Goal: Information Seeking & Learning: Learn about a topic

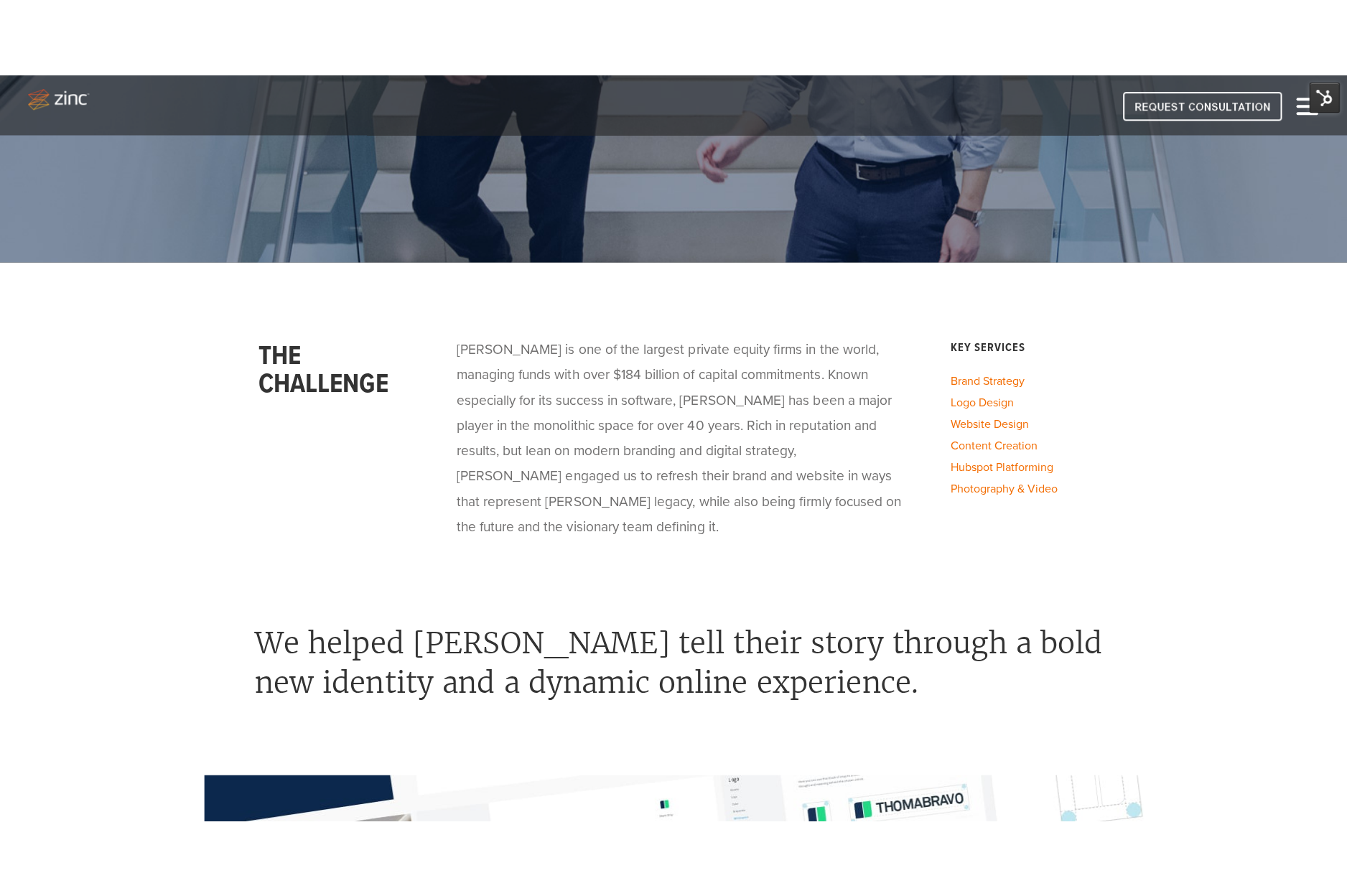
scroll to position [369, 0]
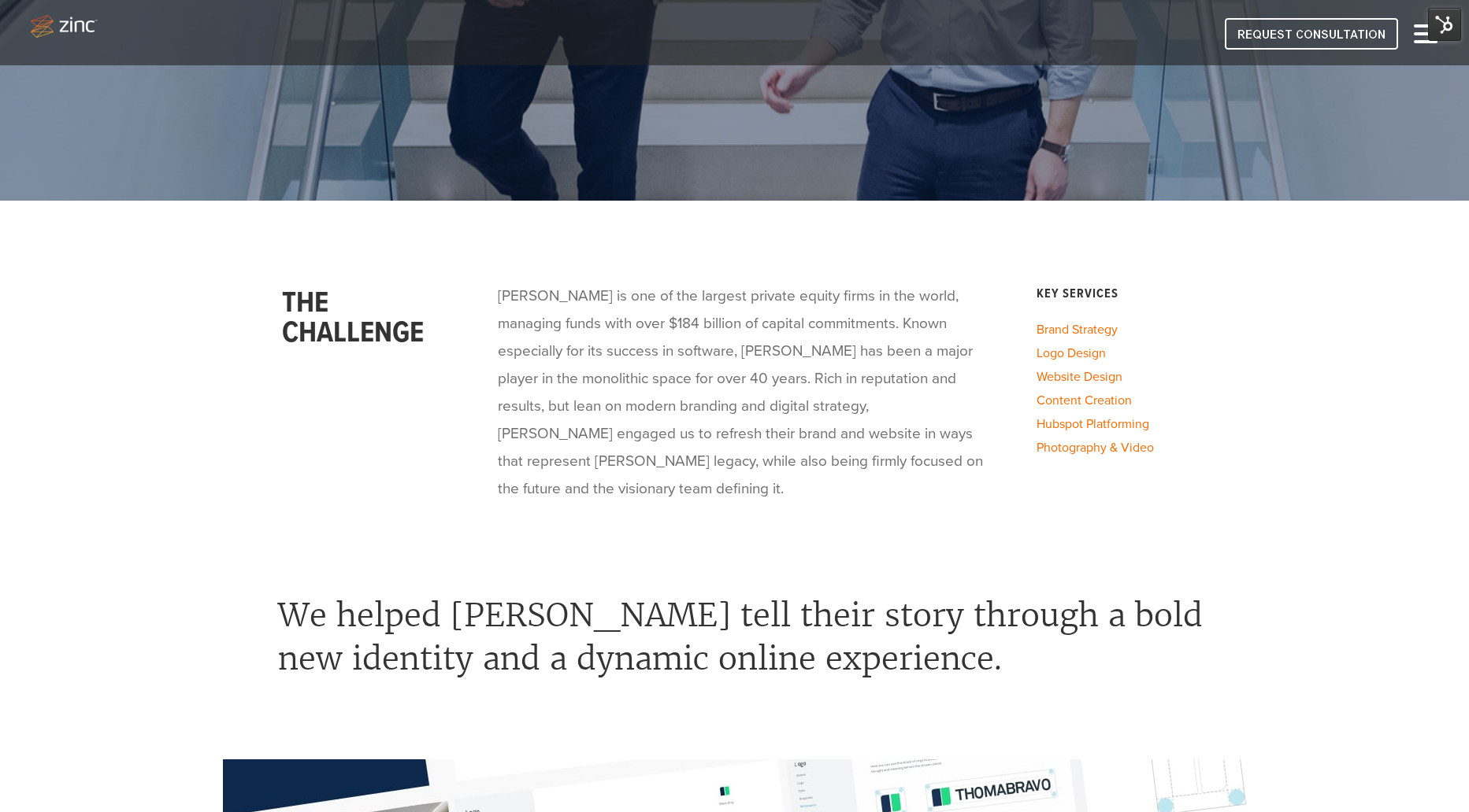
drag, startPoint x: 600, startPoint y: 321, endPoint x: 582, endPoint y: 317, distance: 18.4
click at [597, 321] on span "[PERSON_NAME] is one of the largest private equity firms in the world, managing…" at bounding box center [740, 392] width 485 height 210
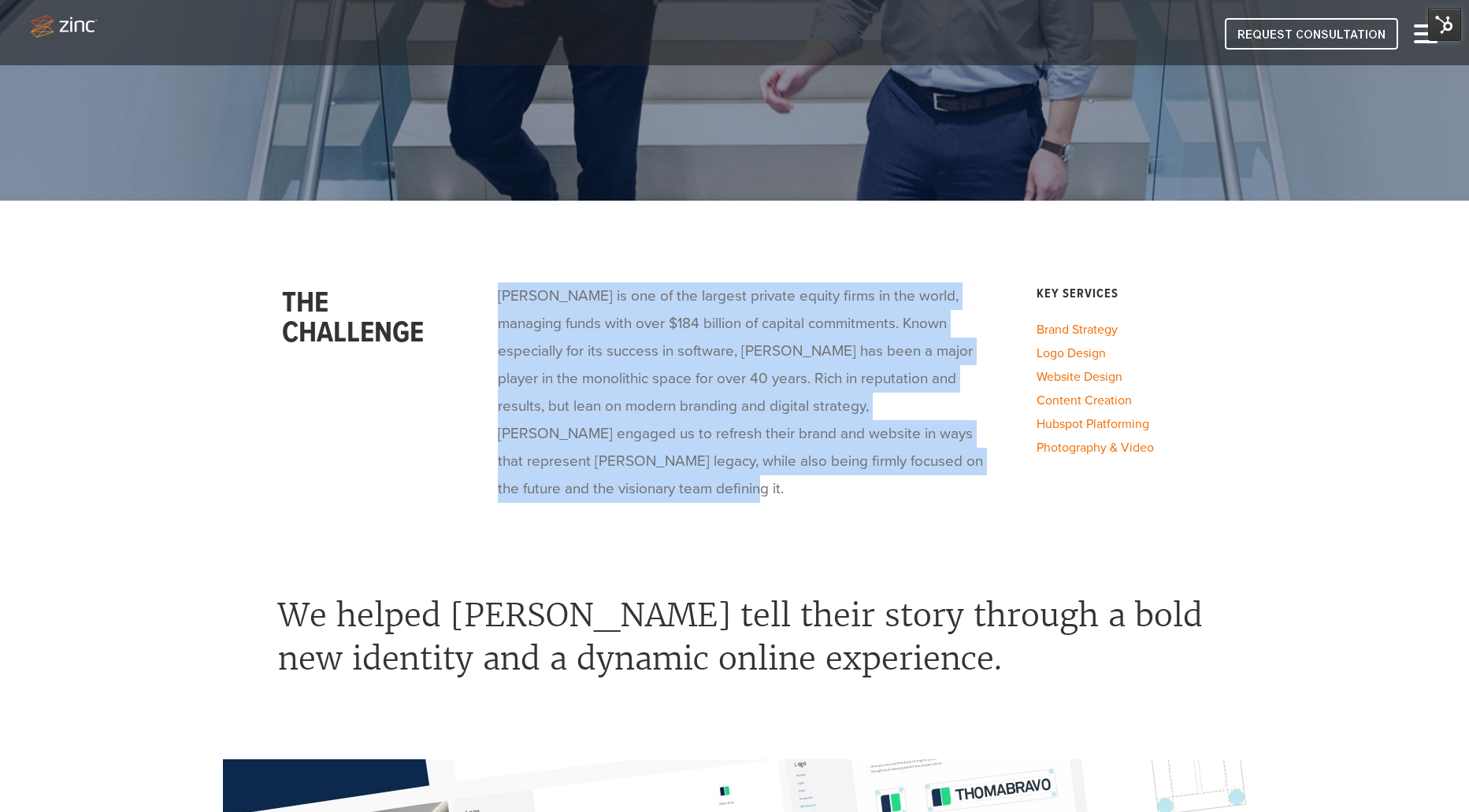
drag, startPoint x: 497, startPoint y: 293, endPoint x: 724, endPoint y: 480, distance: 294.1
click at [724, 481] on p "[PERSON_NAME] is one of the largest private equity firms in the world, managing…" at bounding box center [740, 392] width 485 height 221
copy span "[PERSON_NAME] is one of the largest private equity firms in the world, managing…"
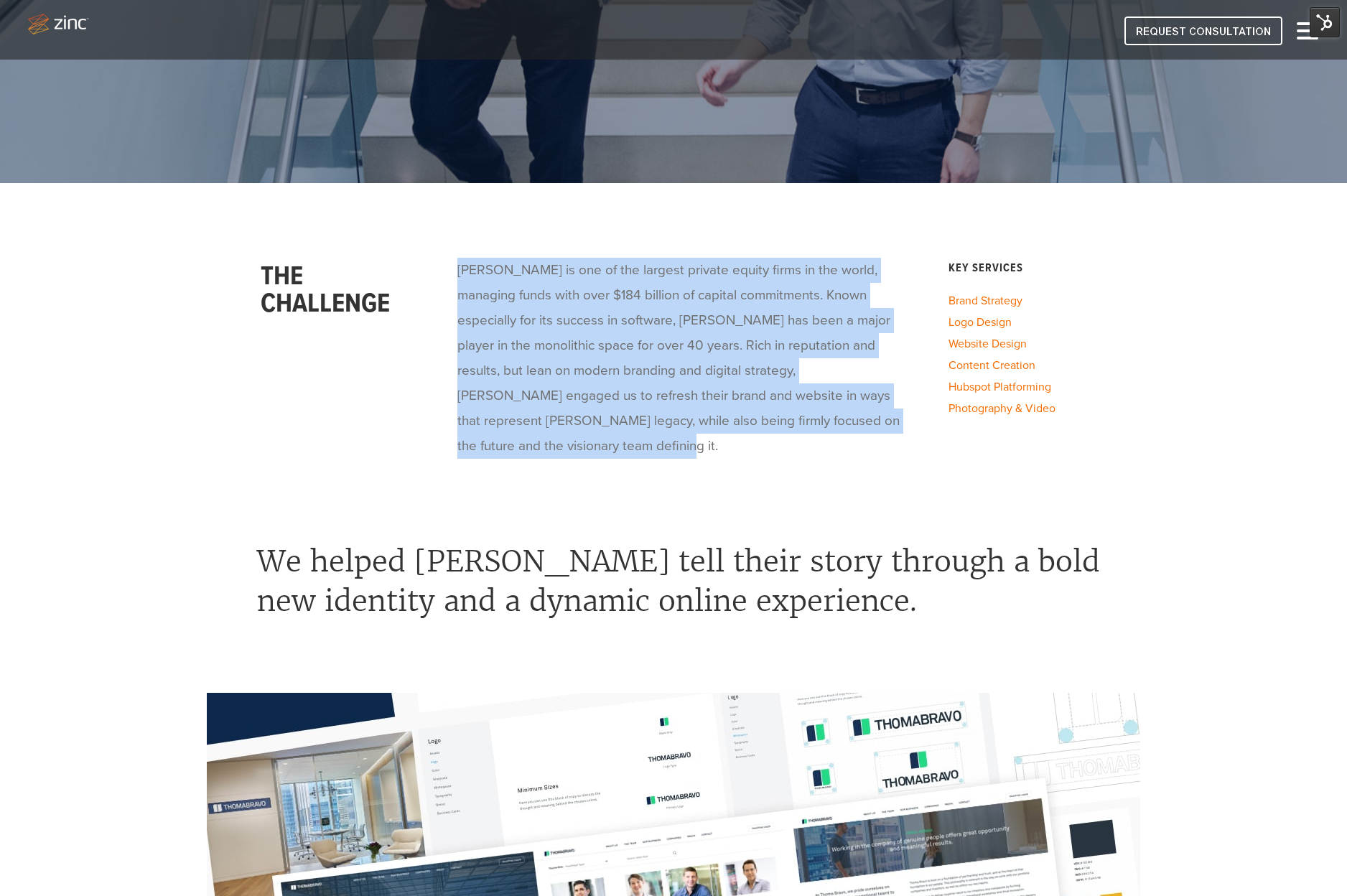
click at [603, 323] on span "[PERSON_NAME] is one of the largest private equity firms in the world, managing…" at bounding box center [678, 358] width 443 height 191
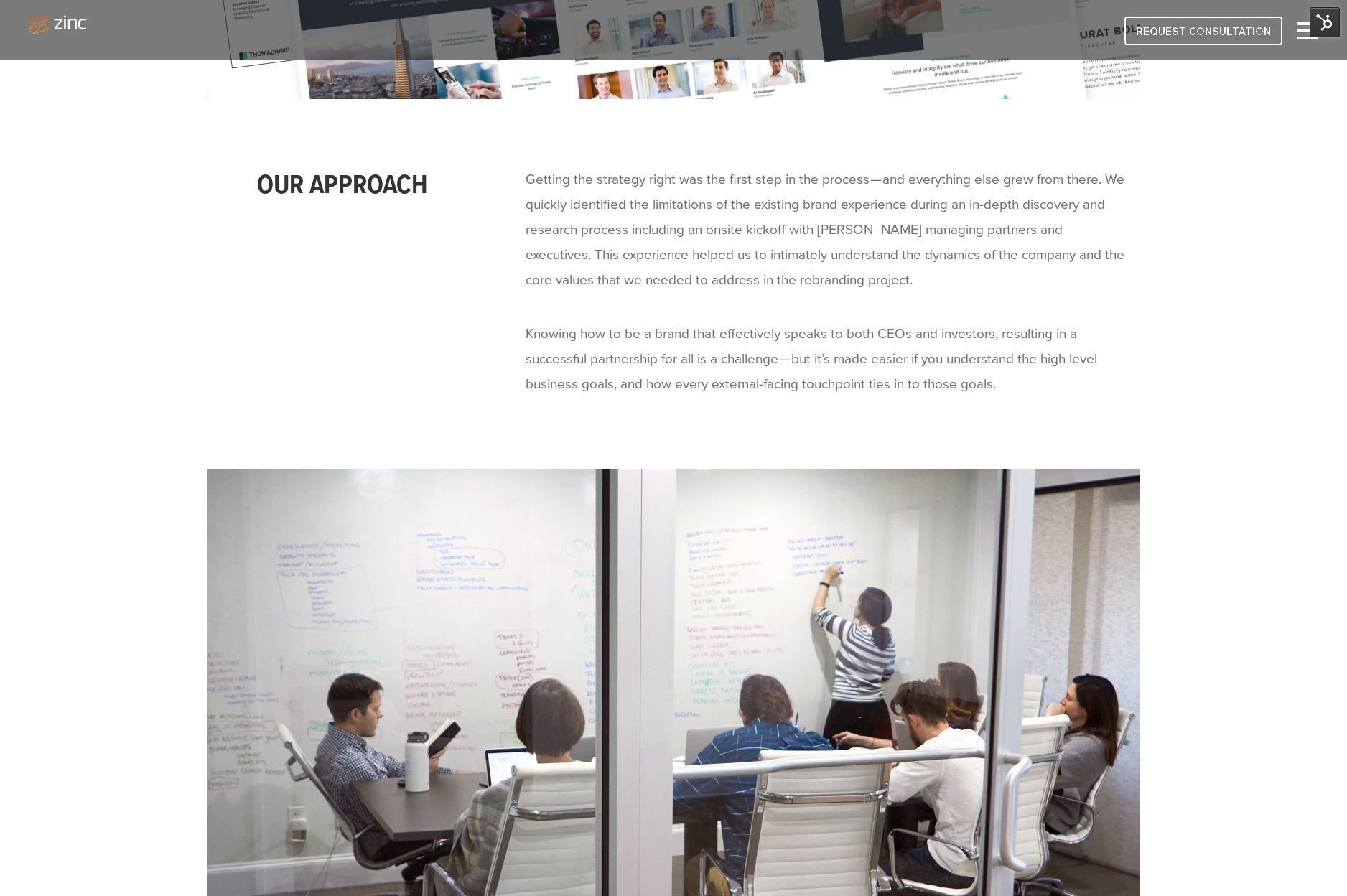
scroll to position [1394, 0]
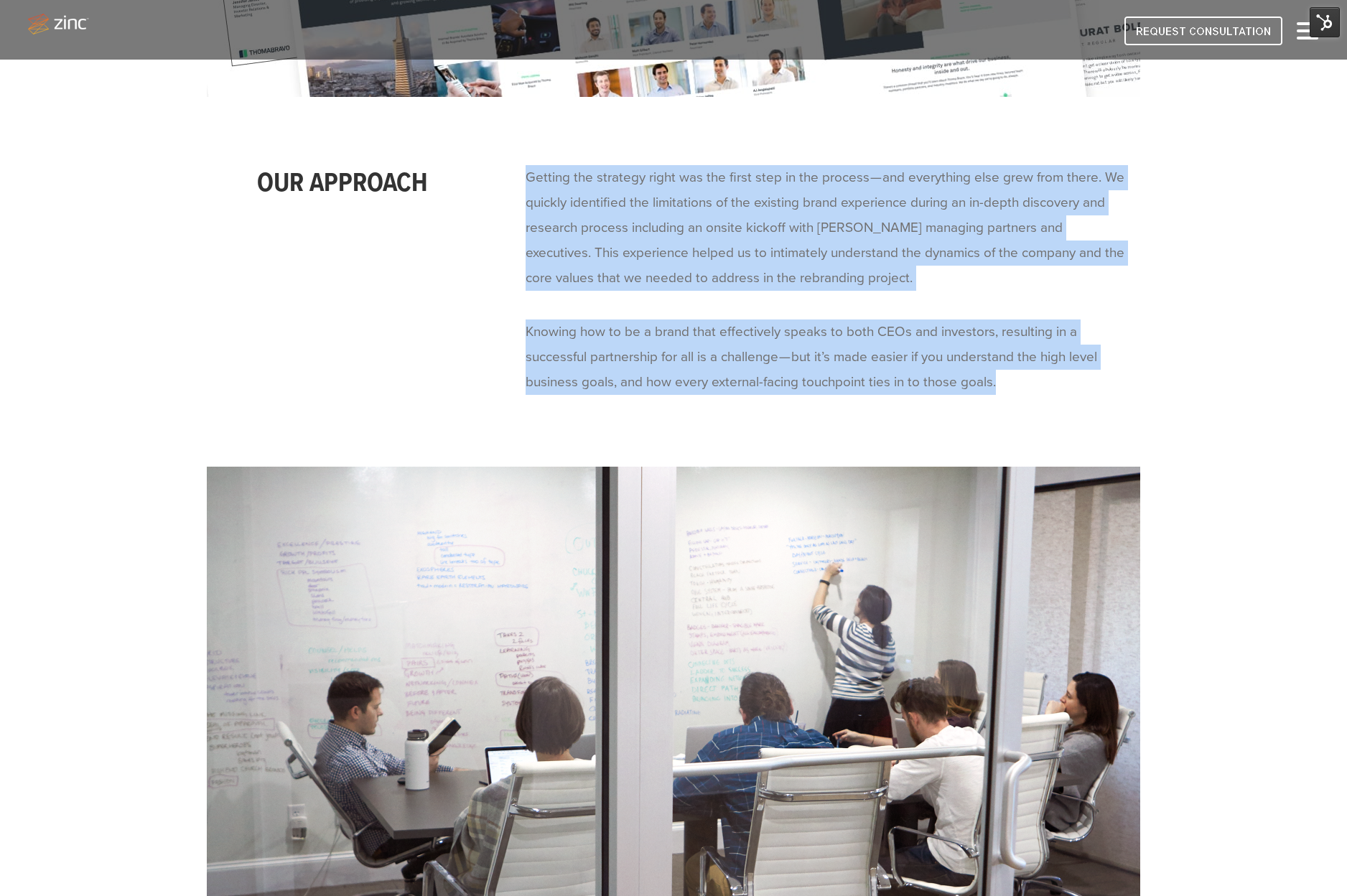
drag, startPoint x: 528, startPoint y: 176, endPoint x: 1004, endPoint y: 376, distance: 516.3
click at [1004, 376] on span "Getting the strategy right was the first step in the process — and everything e…" at bounding box center [833, 280] width 615 height 229
copy span "Getting the strategy right was the first step in the process — and everything e…"
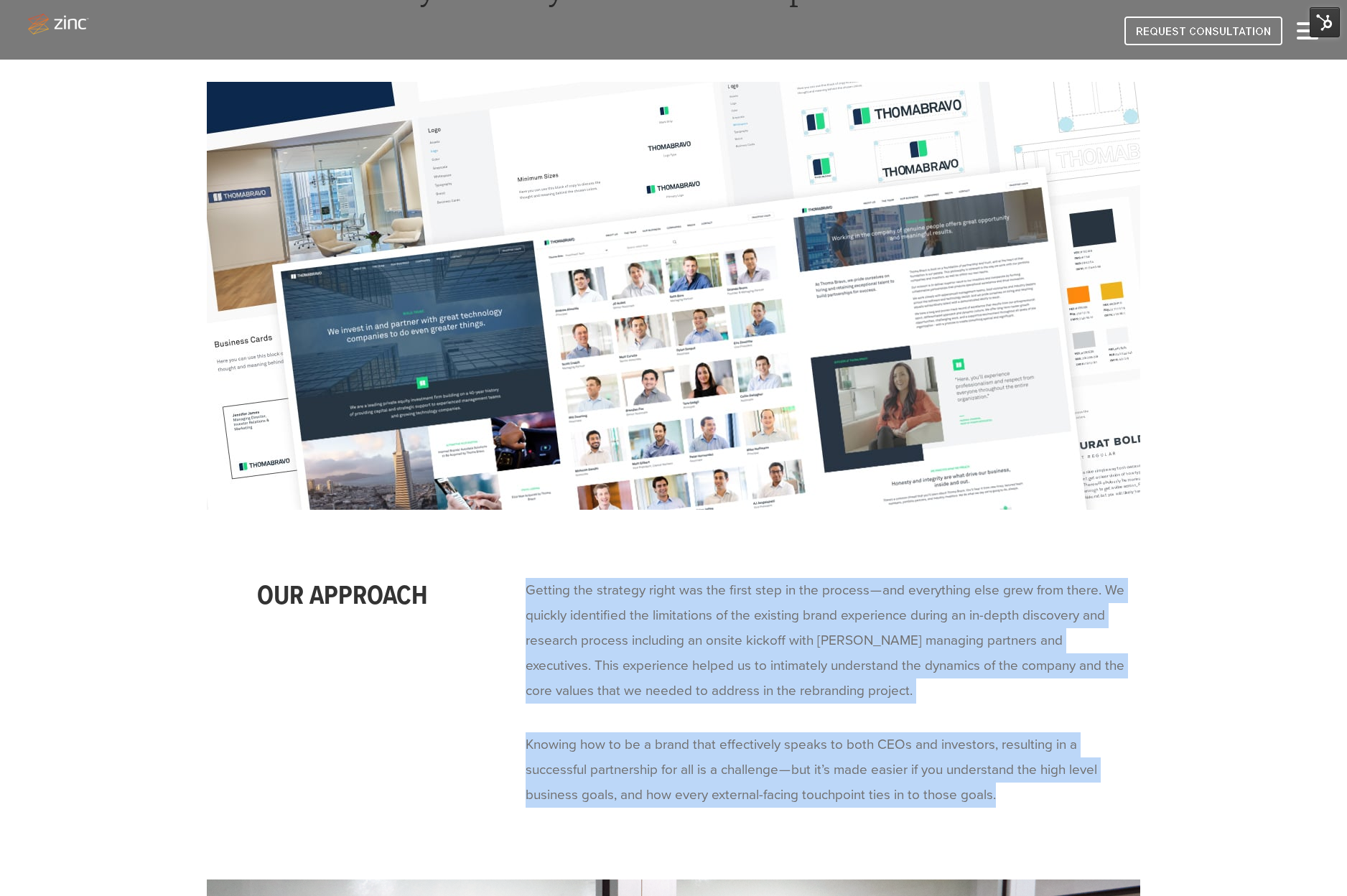
scroll to position [983, 0]
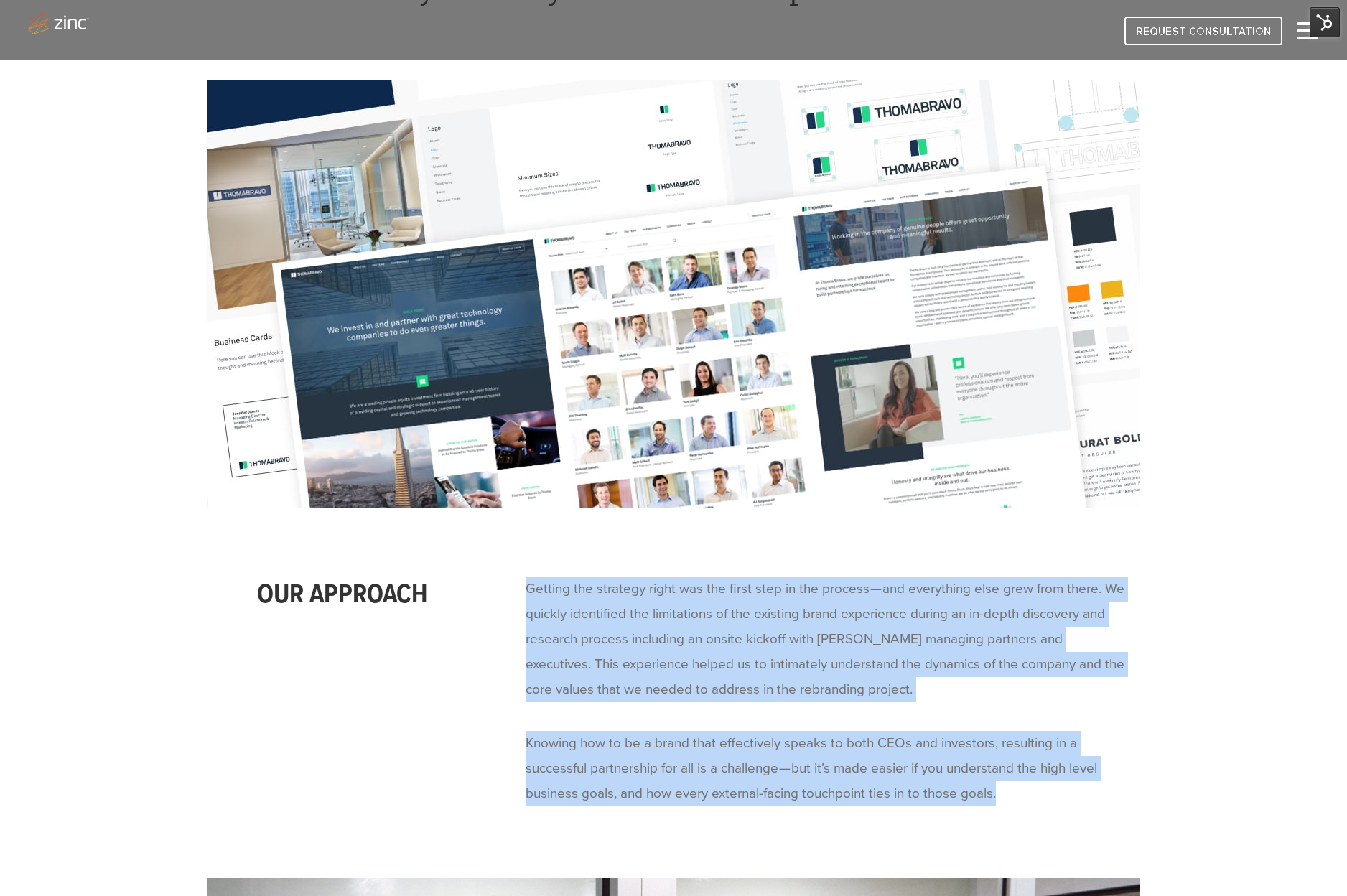
click at [495, 290] on img at bounding box center [673, 294] width 933 height 428
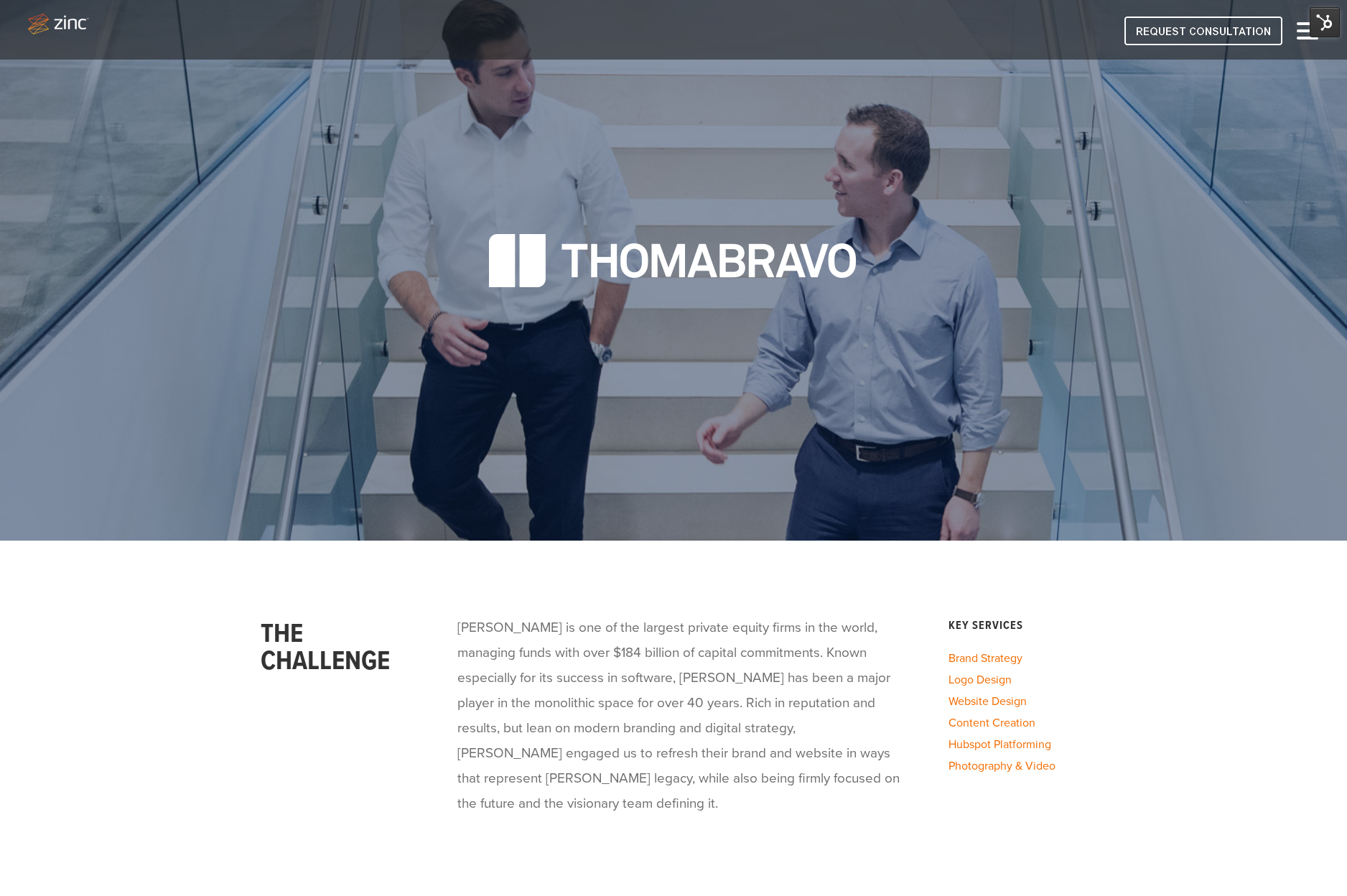
scroll to position [0, 0]
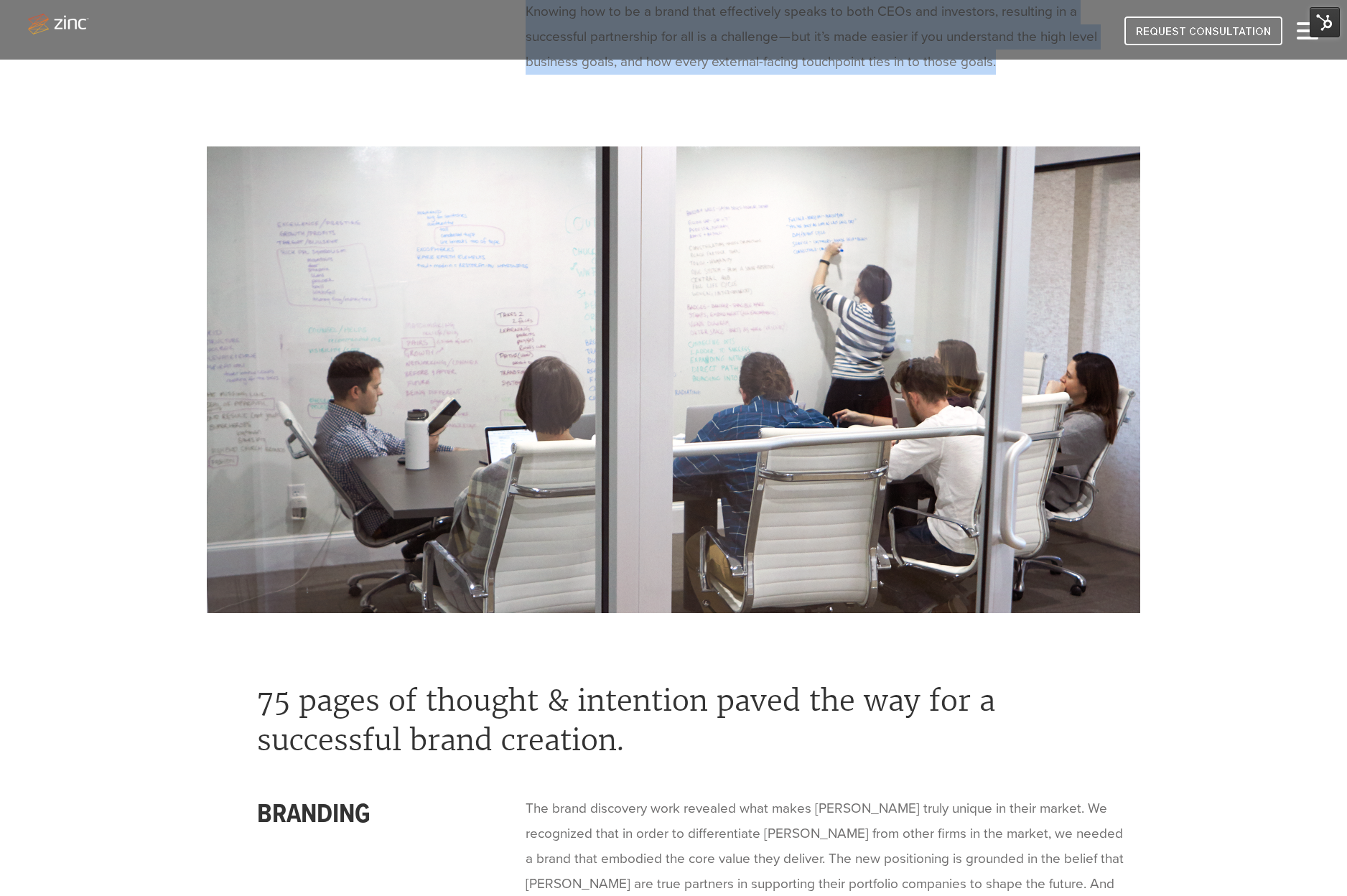
click at [590, 383] on img at bounding box center [673, 379] width 933 height 467
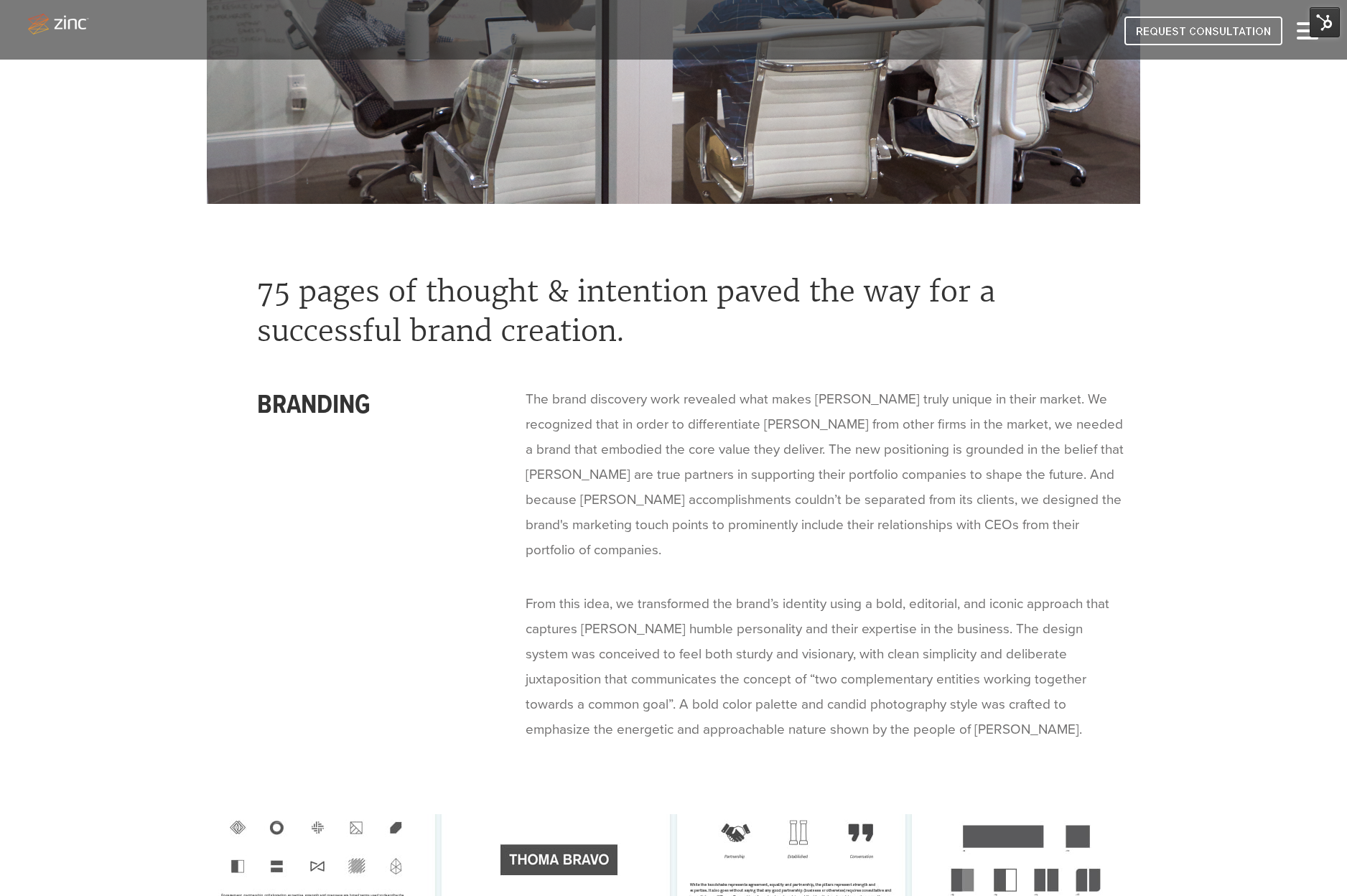
scroll to position [2128, 0]
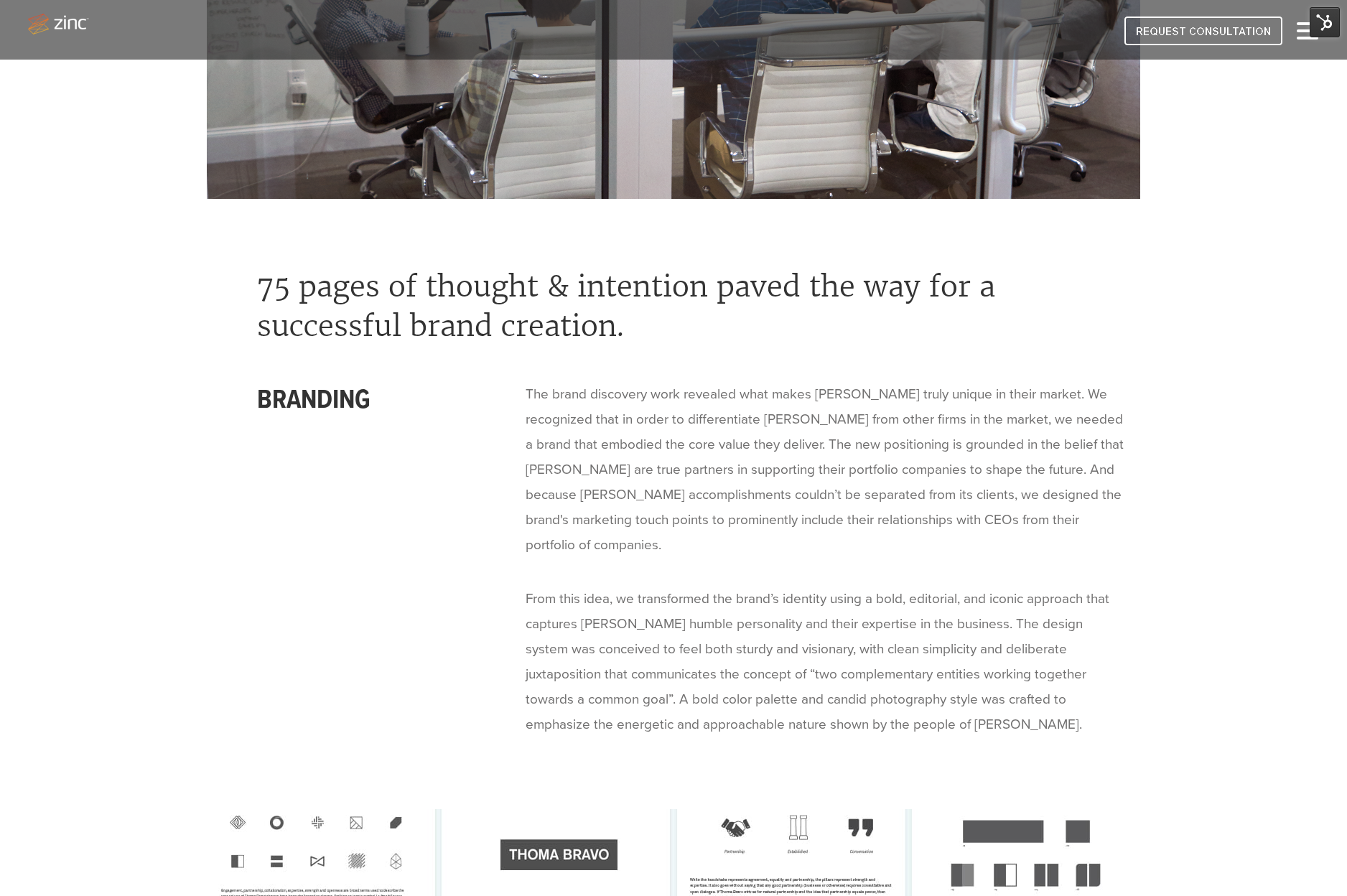
click at [587, 420] on p "The brand discovery work revealed what makes [PERSON_NAME] truly unique in thei…" at bounding box center [827, 470] width 602 height 176
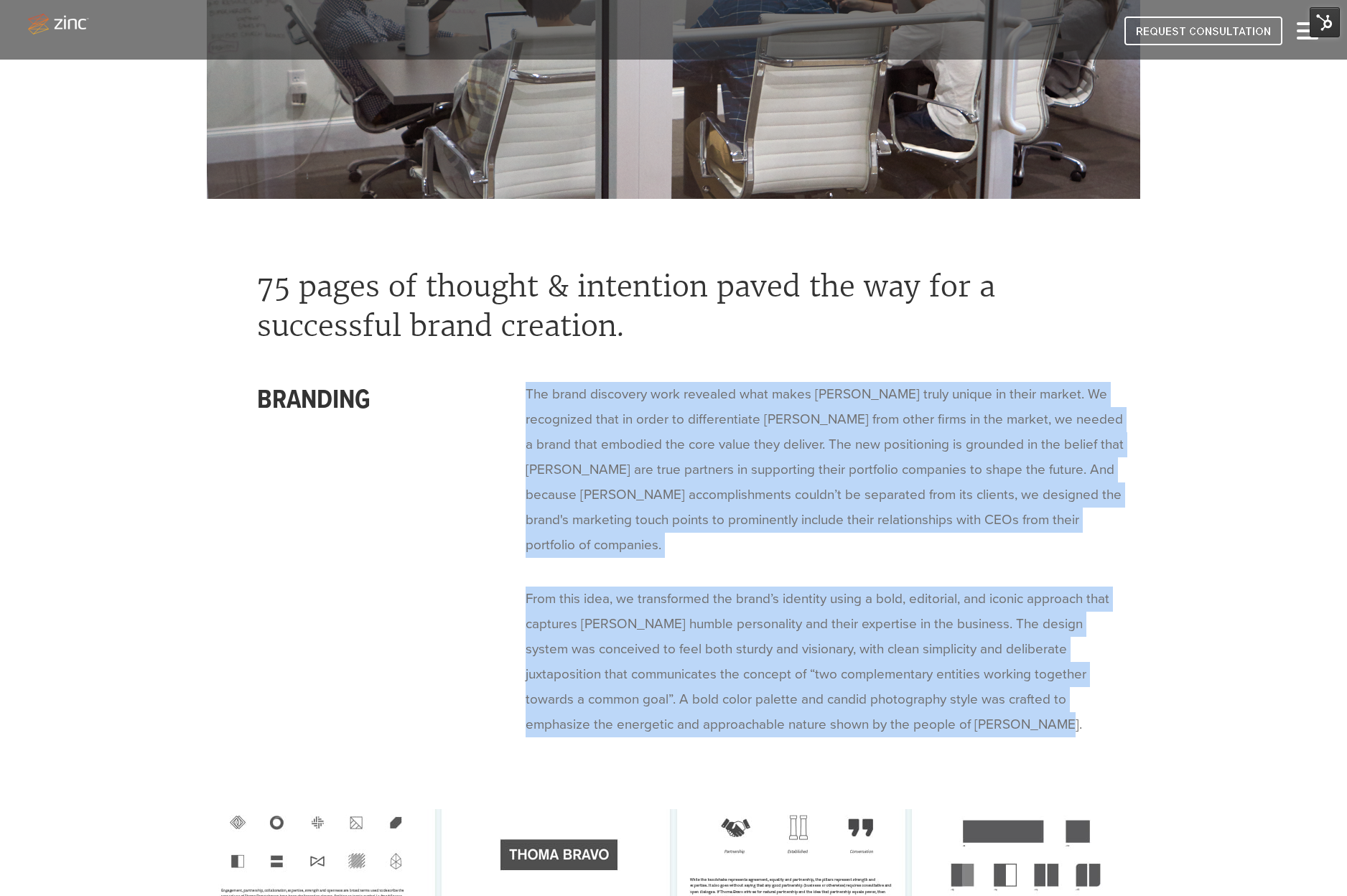
drag, startPoint x: 527, startPoint y: 391, endPoint x: 956, endPoint y: 716, distance: 538.2
click at [956, 716] on span "The brand discovery work revealed what makes [PERSON_NAME] truly unique in thei…" at bounding box center [833, 560] width 615 height 356
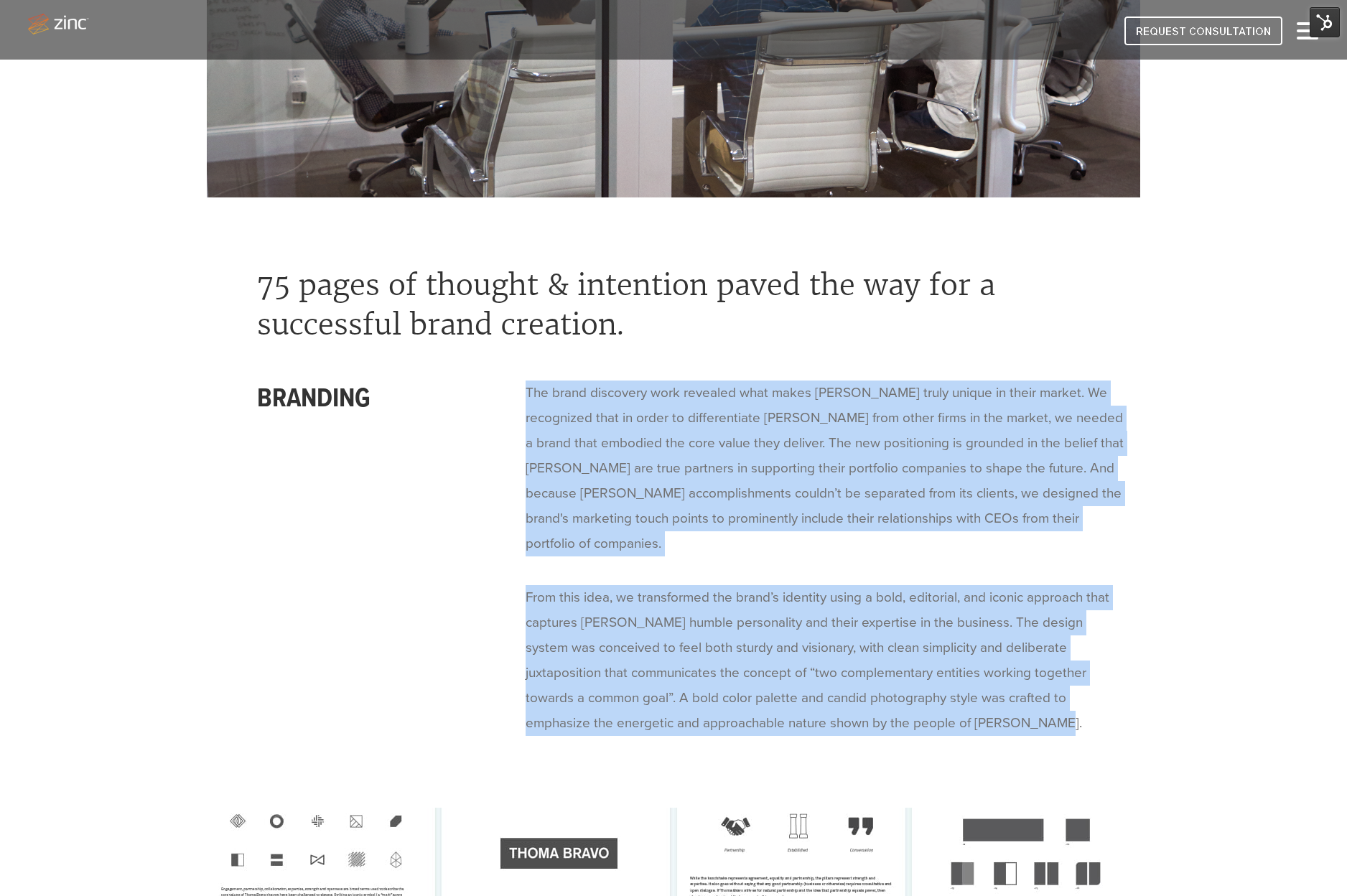
copy span "Lor ipsum dolorsita cons adipisci elit seddo Eiusm Tempo incid utlabo et dolor …"
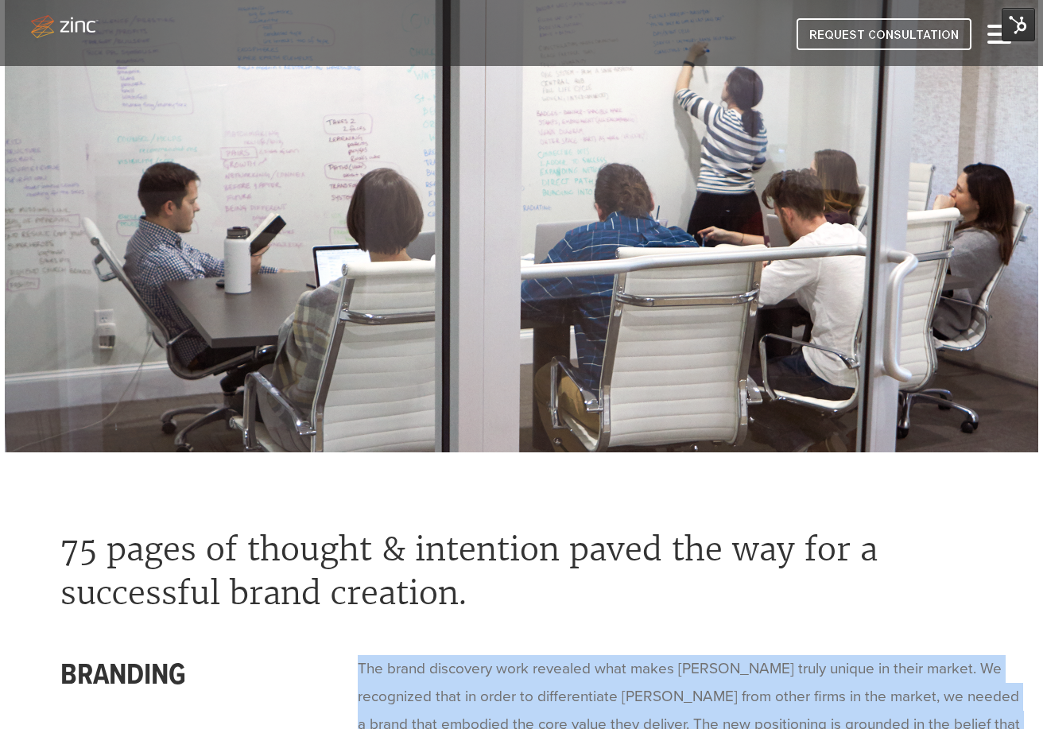
scroll to position [2111, 0]
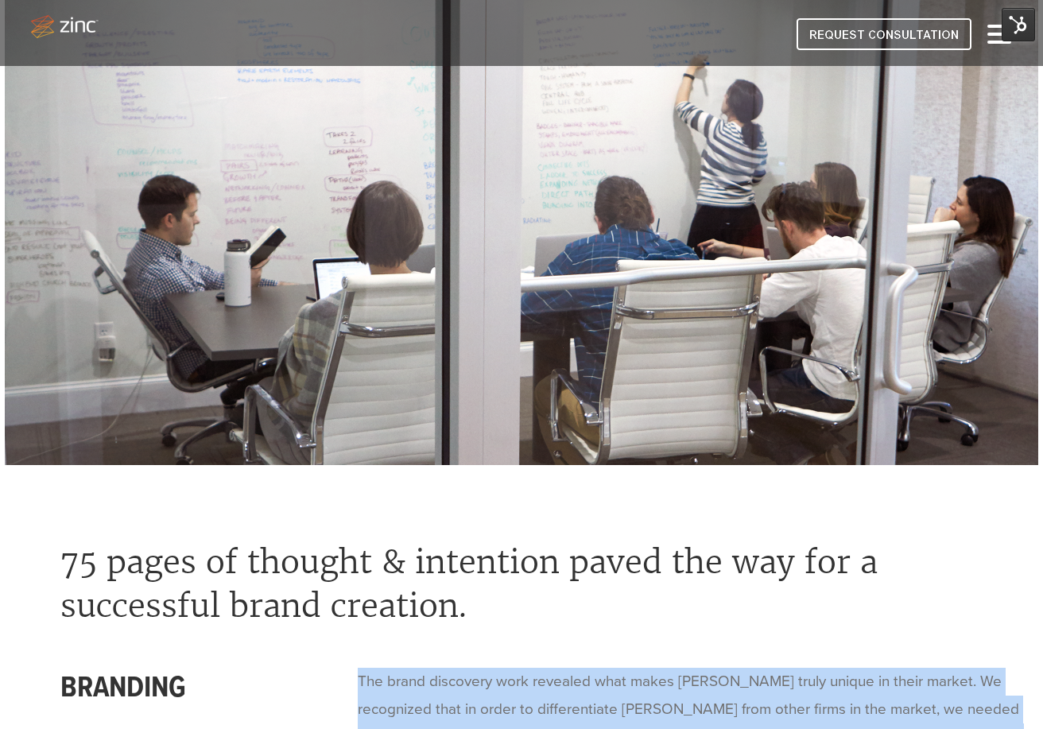
click at [541, 376] on img at bounding box center [521, 206] width 1033 height 517
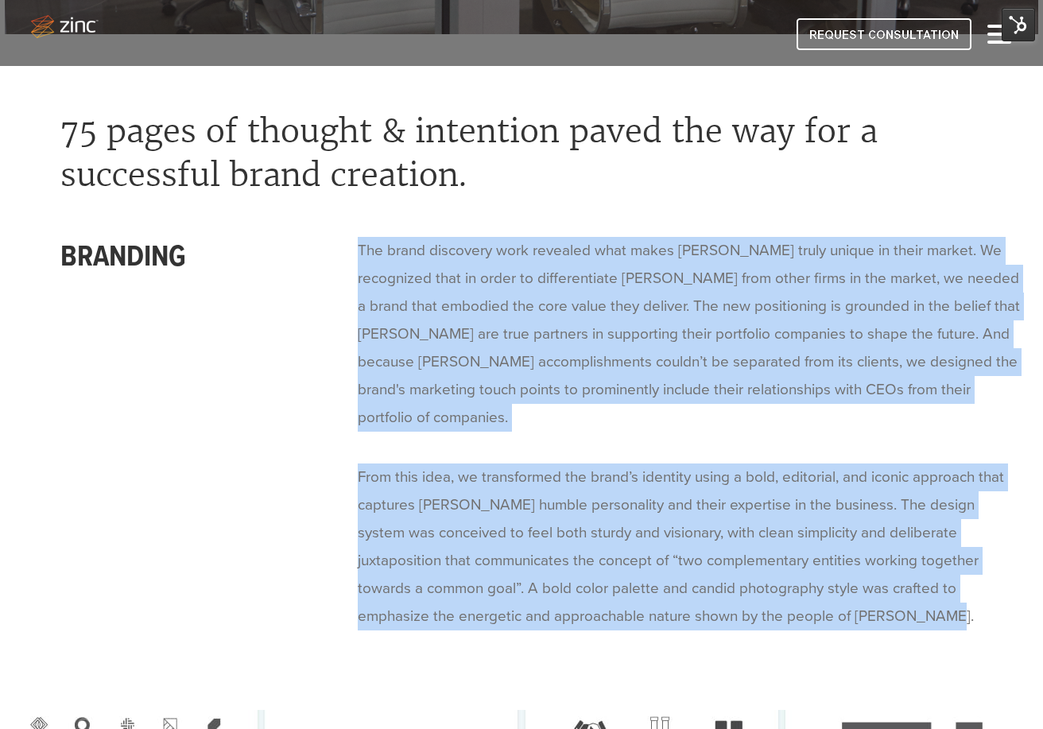
scroll to position [2550, 0]
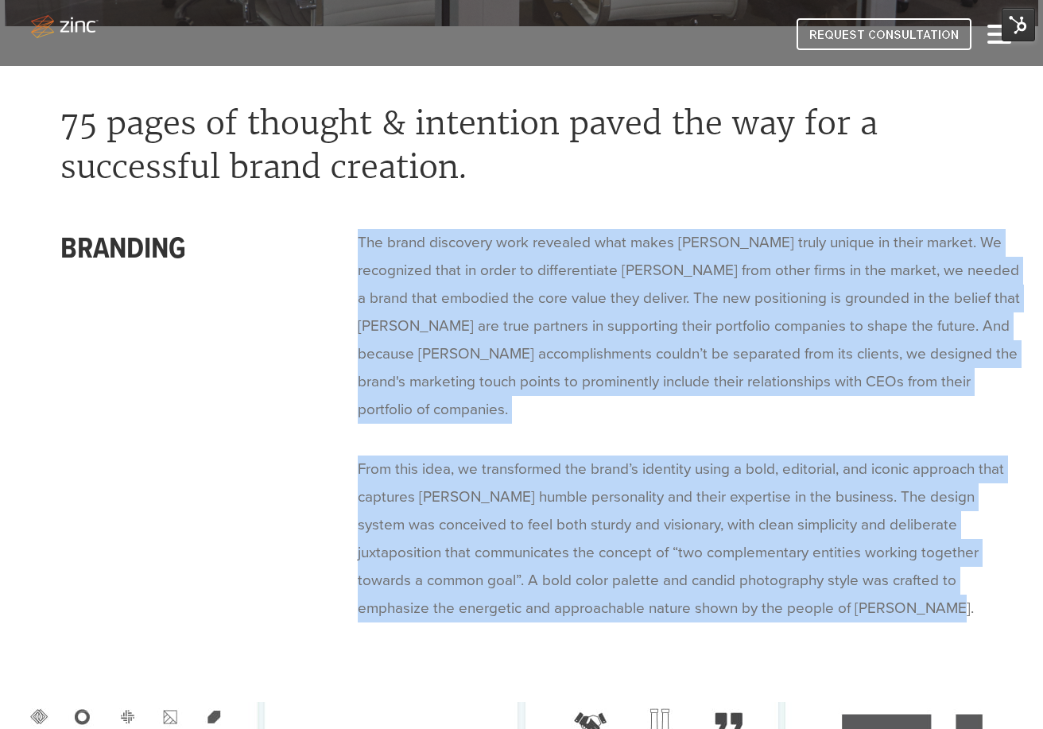
click at [458, 343] on p "The brand discovery work revealed what makes [PERSON_NAME] truly unique in thei…" at bounding box center [691, 326] width 666 height 195
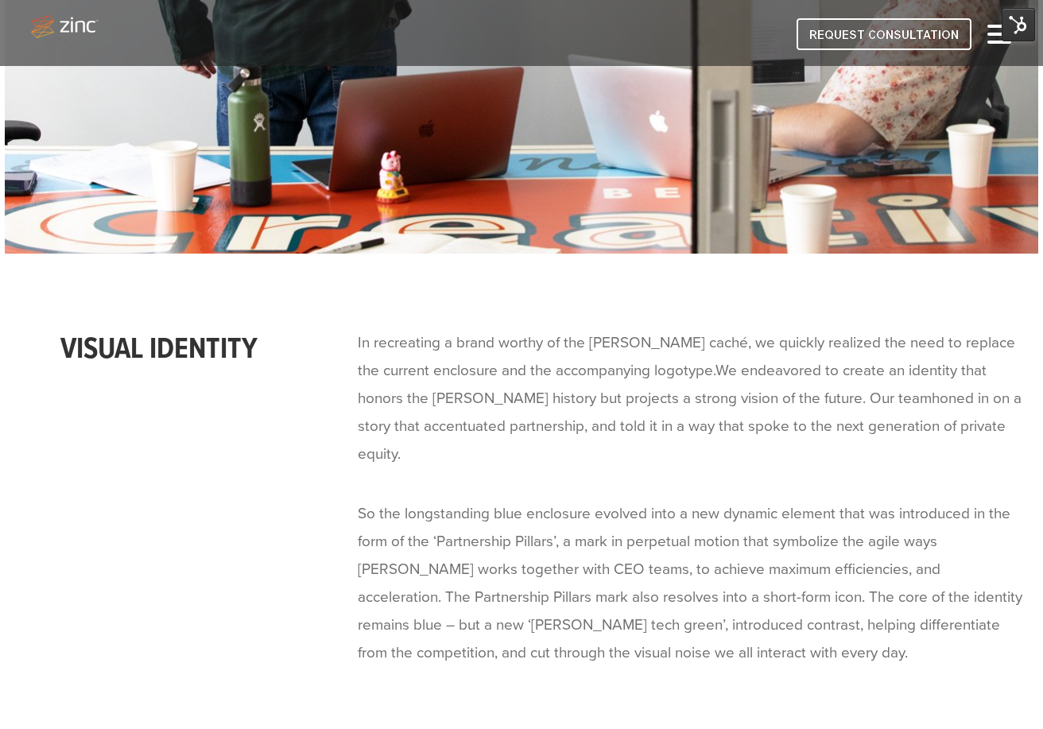
scroll to position [4321, 0]
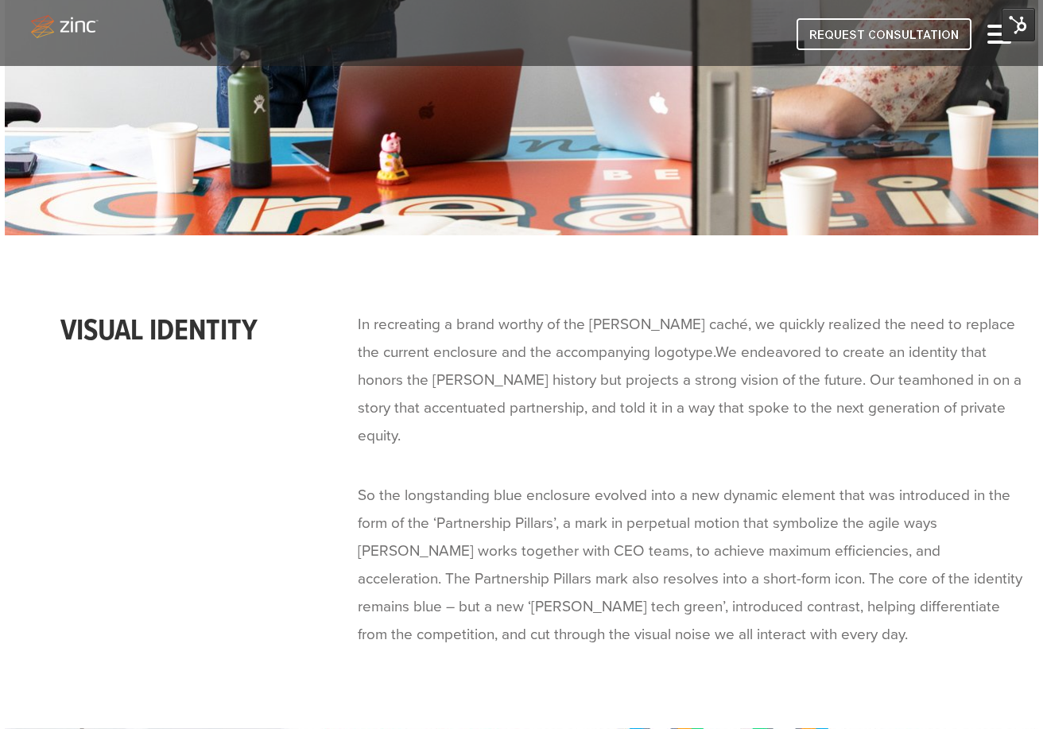
click at [260, 332] on h1 "Visual Identity" at bounding box center [168, 331] width 327 height 29
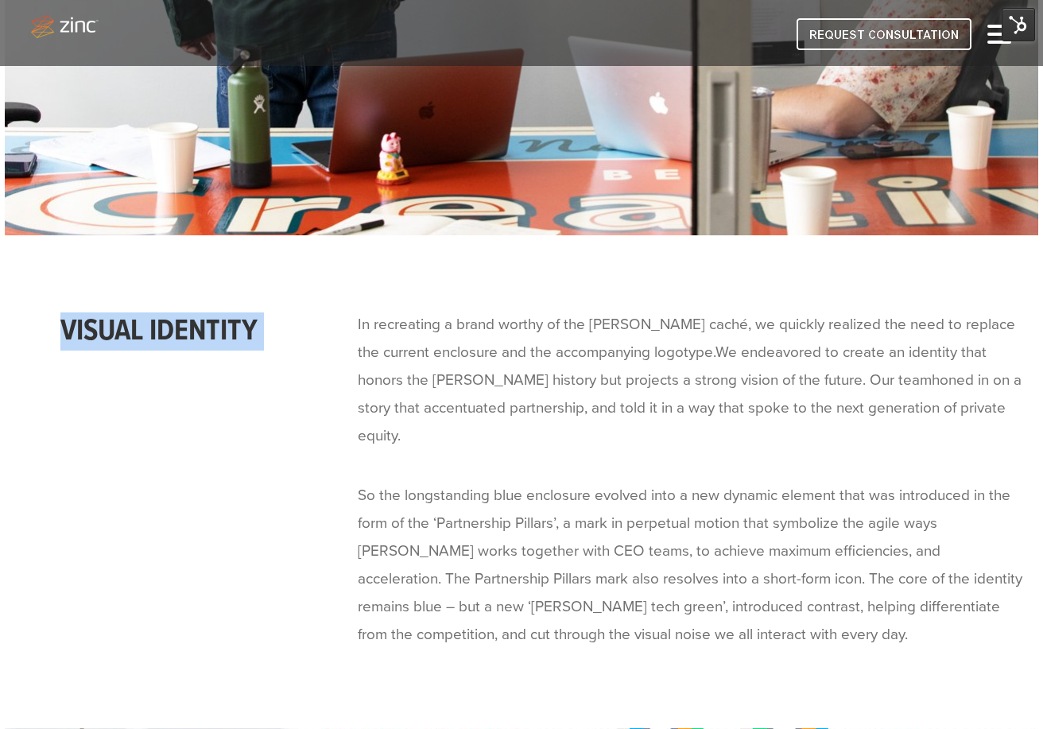
drag, startPoint x: 256, startPoint y: 328, endPoint x: 90, endPoint y: 329, distance: 166.2
click at [87, 328] on h1 "Visual Identity" at bounding box center [168, 331] width 327 height 29
click at [432, 343] on p "In recreating a brand worthy of the [PERSON_NAME] caché, we quickly realized th…" at bounding box center [691, 380] width 666 height 139
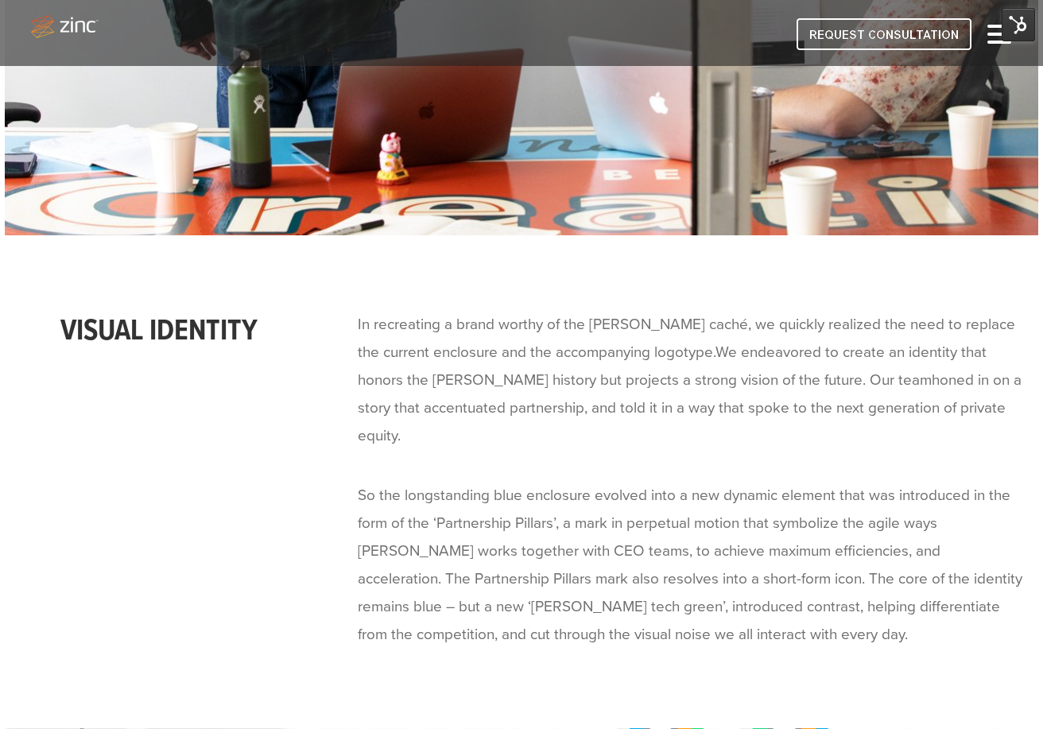
click at [430, 343] on p "In recreating a brand worthy of the [PERSON_NAME] caché, we quickly realized th…" at bounding box center [691, 380] width 666 height 139
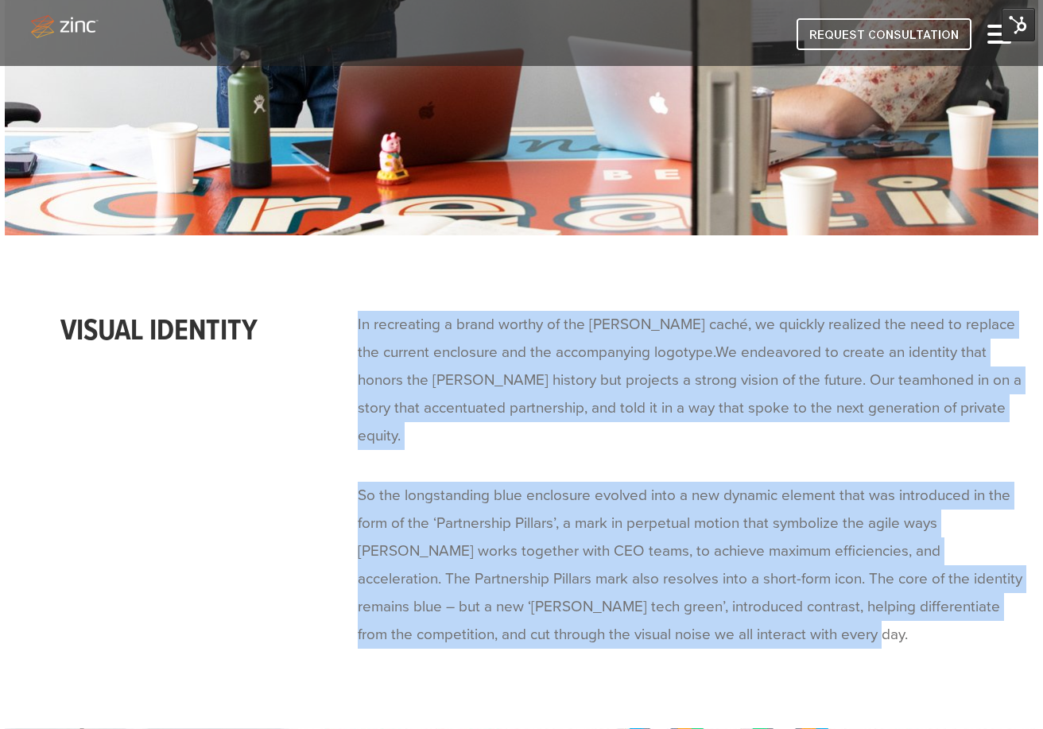
drag, startPoint x: 359, startPoint y: 323, endPoint x: 846, endPoint y: 599, distance: 559.7
click at [846, 600] on span "In recreating a brand worthy of the [PERSON_NAME] caché, we quickly realized th…" at bounding box center [698, 480] width 681 height 338
copy span "In recreating a brand worthy of the [PERSON_NAME] caché, we quickly realized th…"
click at [786, 397] on p "In recreating a brand worthy of the [PERSON_NAME] caché, we quickly realized th…" at bounding box center [691, 380] width 666 height 139
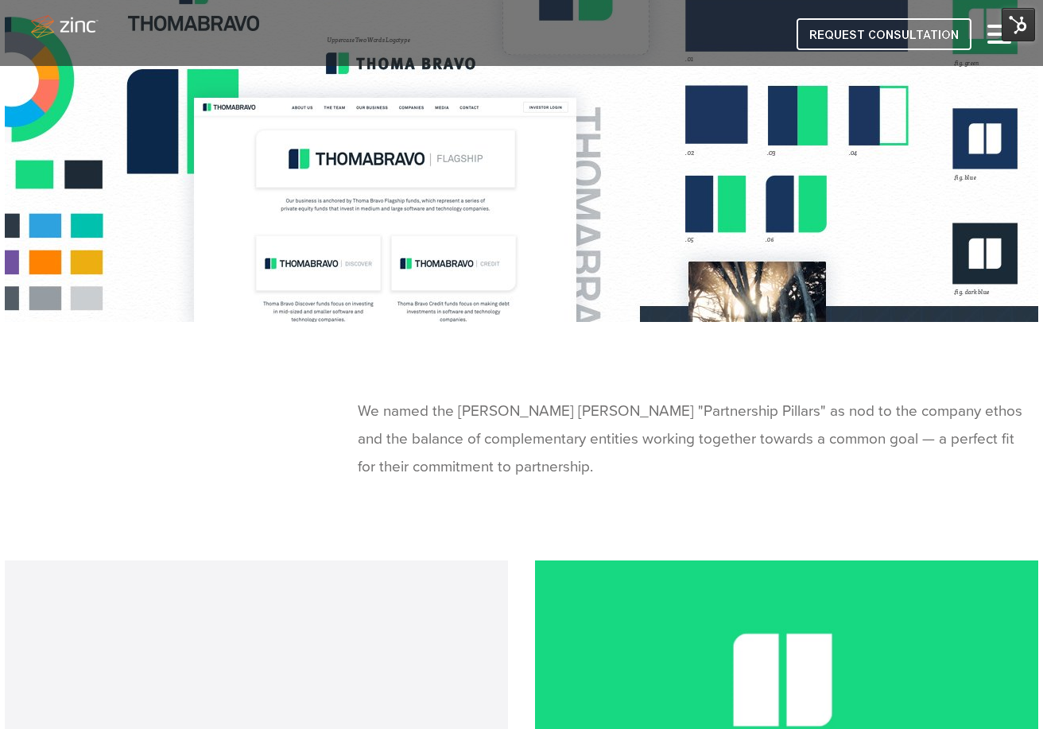
scroll to position [5399, 0]
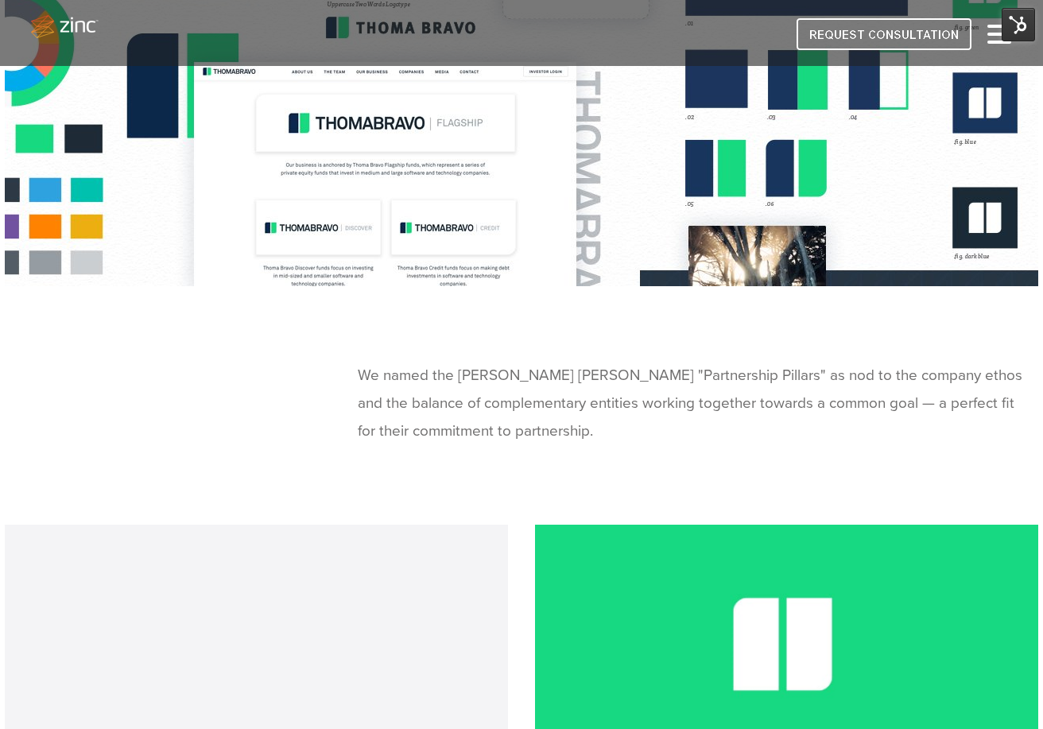
click at [482, 364] on p "We named the [PERSON_NAME] [PERSON_NAME] "Partnership Pillars" as nod to the co…" at bounding box center [691, 403] width 666 height 83
click at [384, 362] on p "We named the [PERSON_NAME] [PERSON_NAME] "Partnership Pillars" as nod to the co…" at bounding box center [691, 403] width 666 height 83
click at [383, 362] on p "We named the [PERSON_NAME] [PERSON_NAME] "Partnership Pillars" as nod to the co…" at bounding box center [691, 403] width 666 height 83
click at [359, 362] on p "We named the [PERSON_NAME] [PERSON_NAME] "Partnership Pillars" as nod to the co…" at bounding box center [691, 403] width 666 height 83
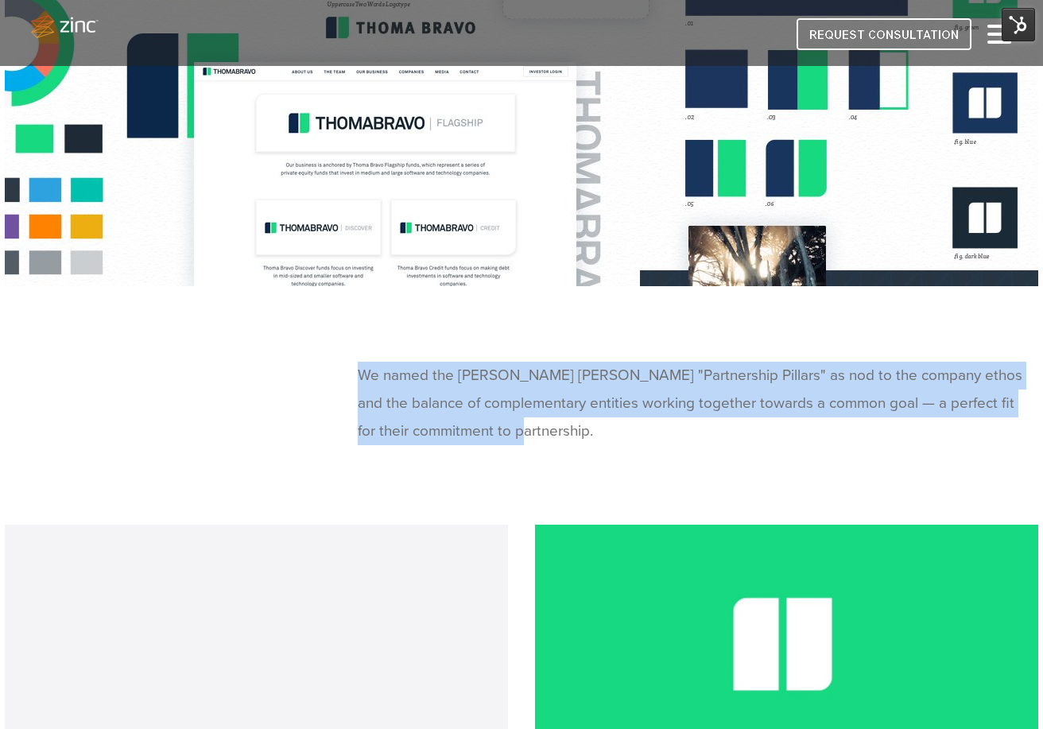
drag, startPoint x: 359, startPoint y: 347, endPoint x: 579, endPoint y: 401, distance: 226.2
click at [579, 401] on p "We named the [PERSON_NAME] [PERSON_NAME] "Partnership Pillars" as nod to the co…" at bounding box center [691, 403] width 666 height 83
copy p "We named the [PERSON_NAME] [PERSON_NAME] "Partnership Pillars" as nod to the co…"
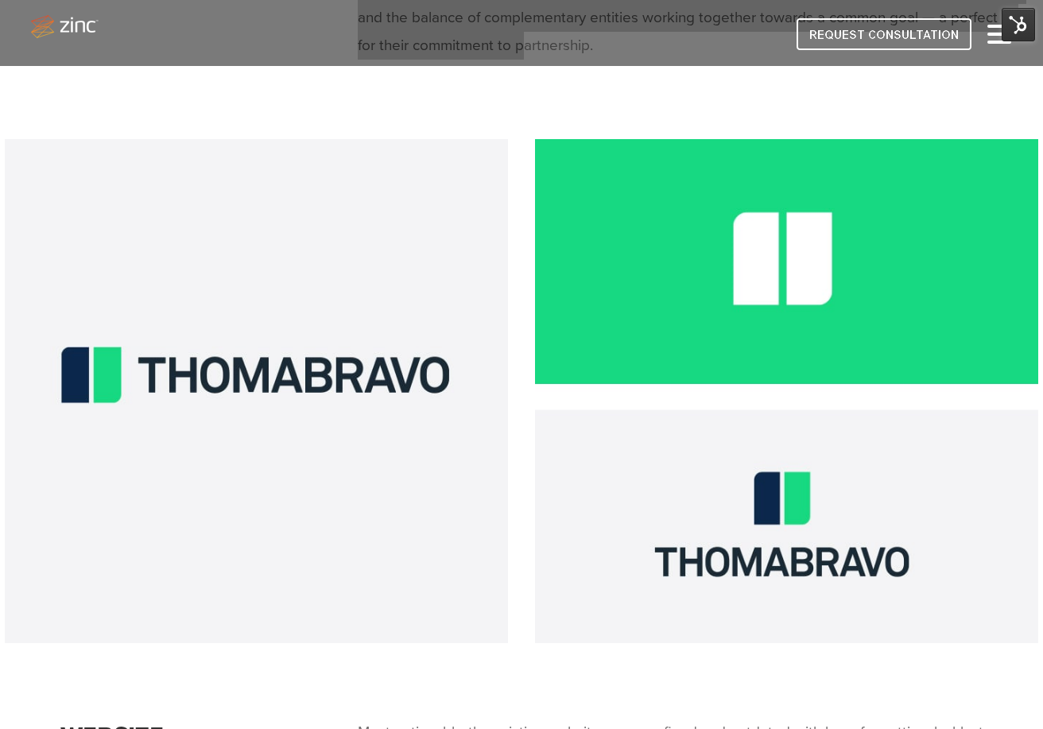
scroll to position [5791, 0]
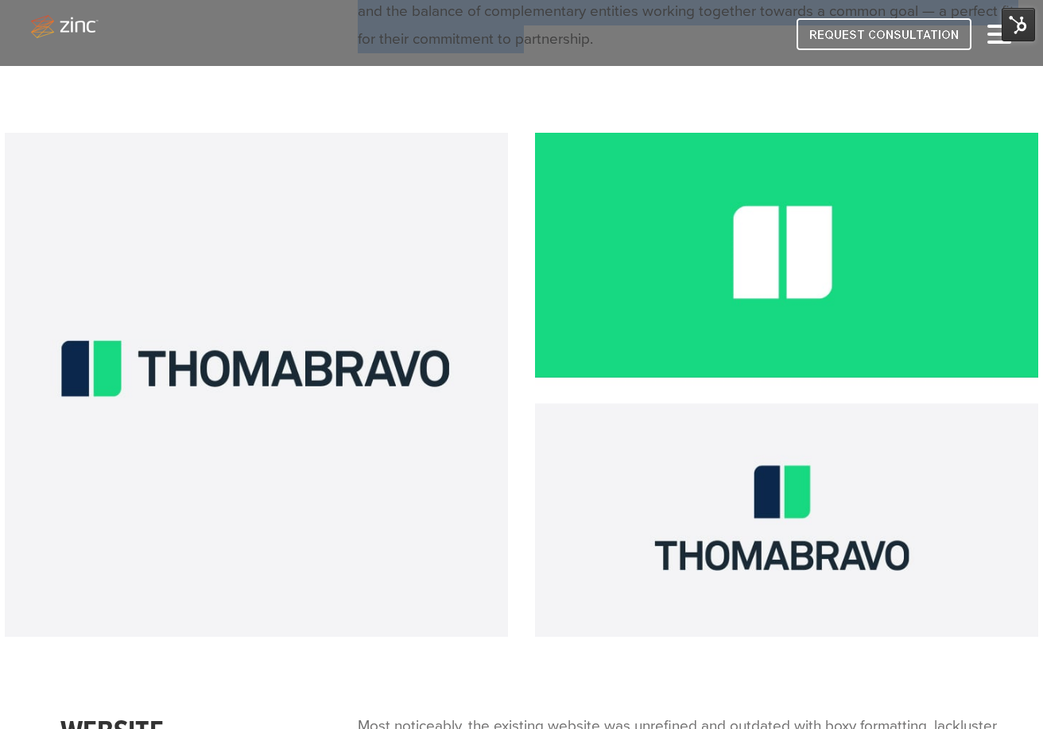
click at [417, 501] on img at bounding box center [256, 384] width 503 height 503
click at [584, 475] on img at bounding box center [786, 384] width 503 height 503
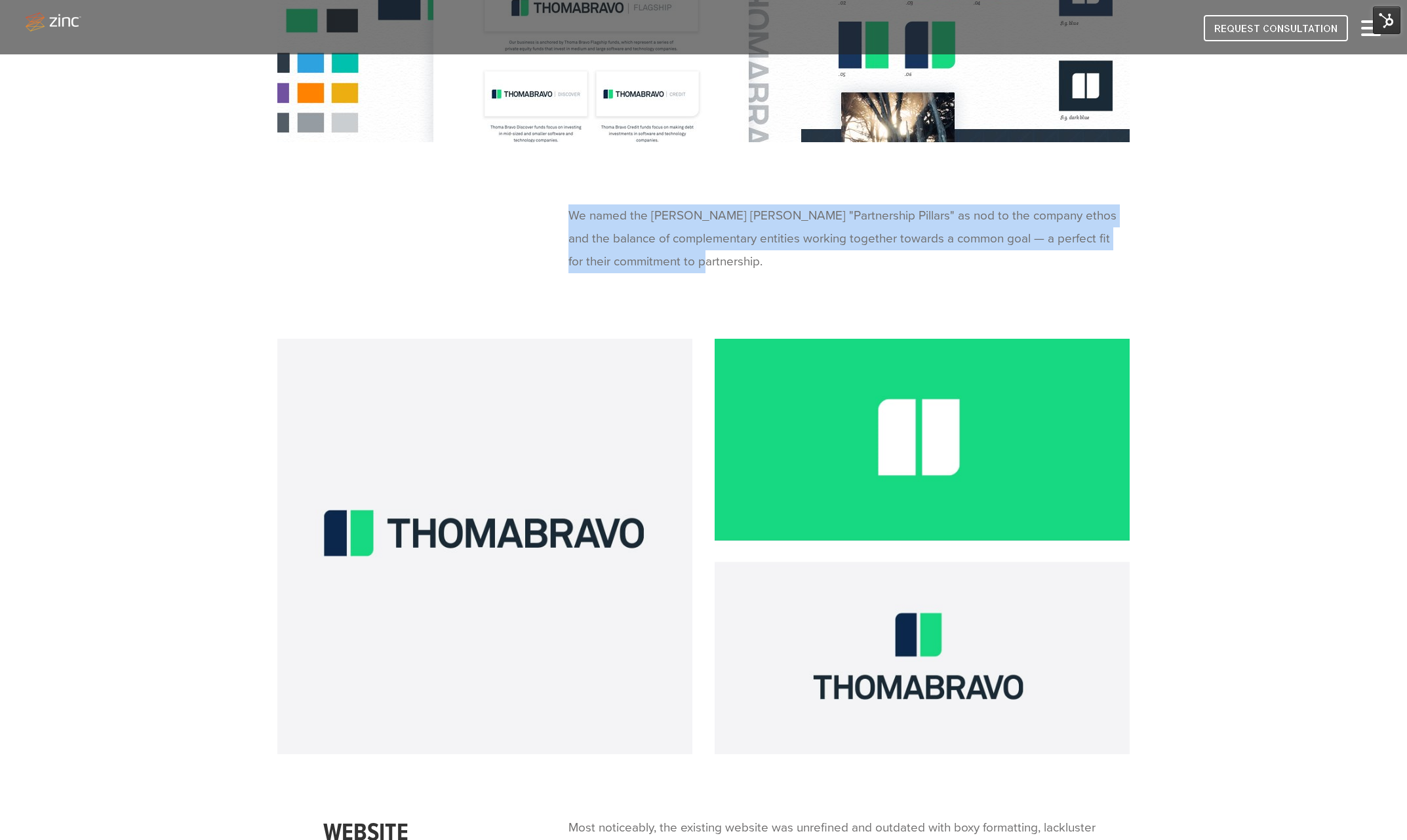
scroll to position [4539, 0]
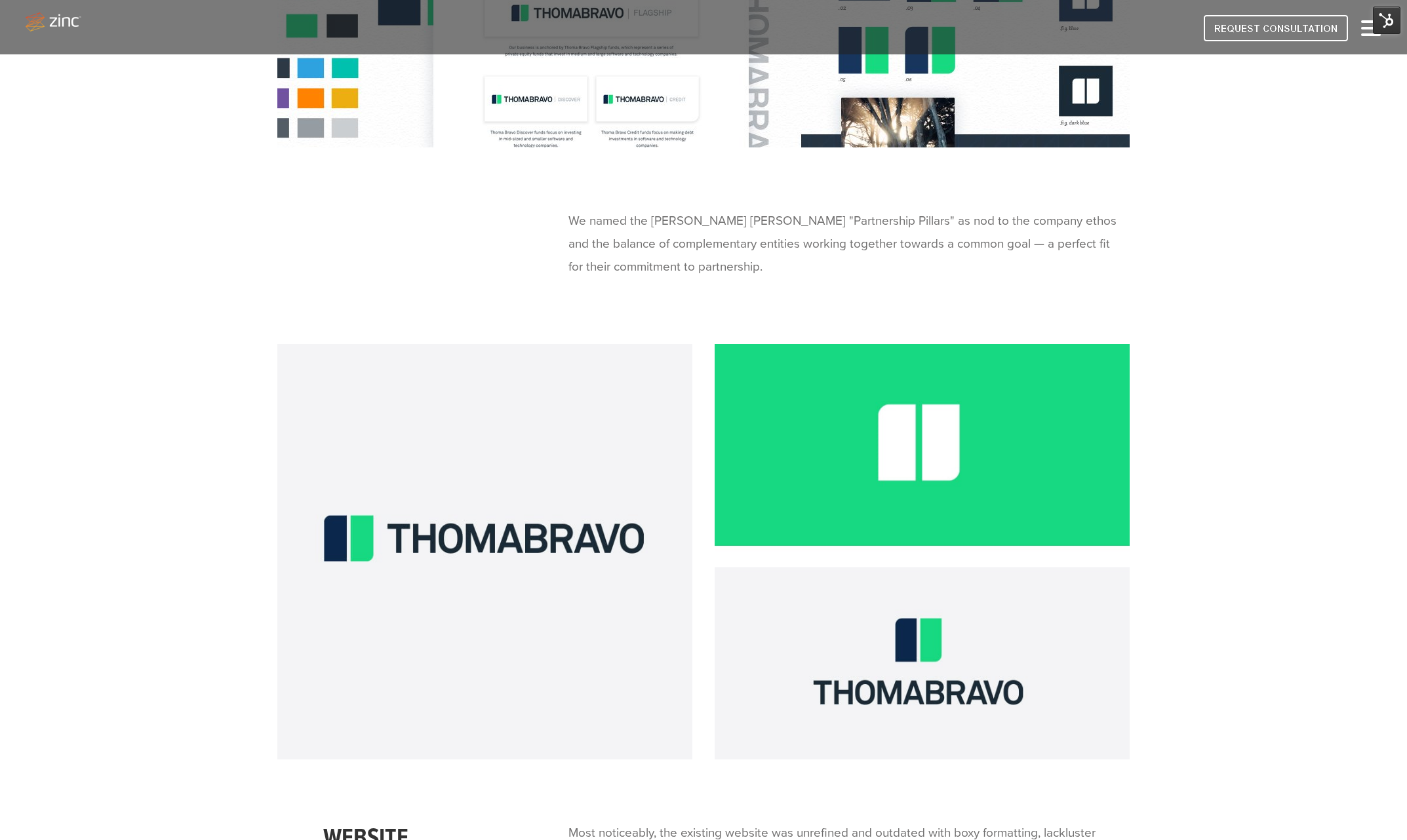
drag, startPoint x: 119, startPoint y: 215, endPoint x: 125, endPoint y: 212, distance: 6.7
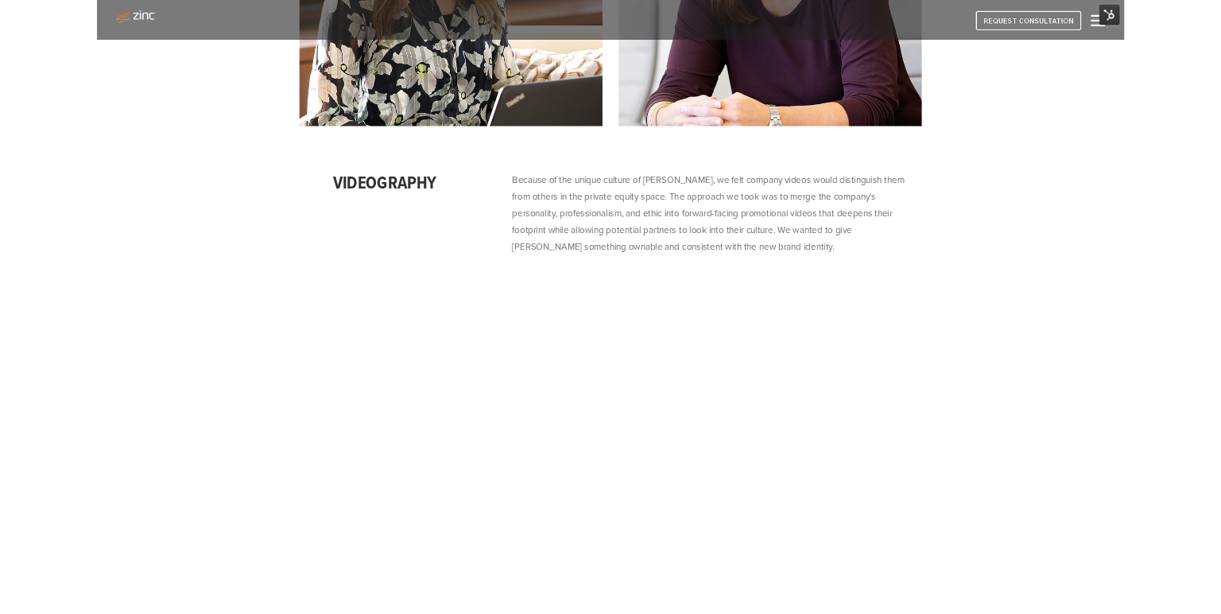
scroll to position [12340, 0]
